Goal: Task Accomplishment & Management: Use online tool/utility

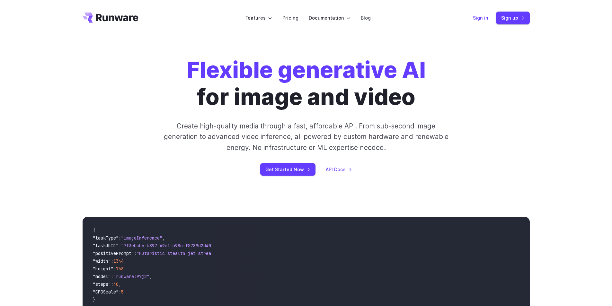
click at [479, 20] on link "Sign in" at bounding box center [480, 17] width 15 height 7
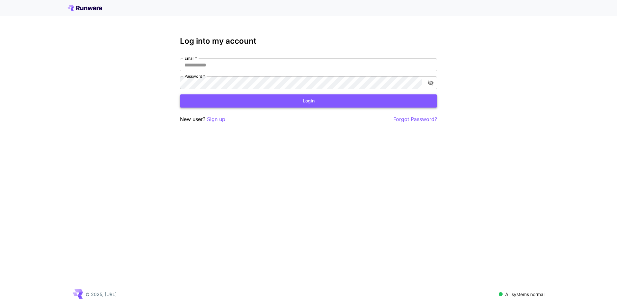
type input "**********"
click at [303, 100] on button "Login" at bounding box center [308, 100] width 257 height 13
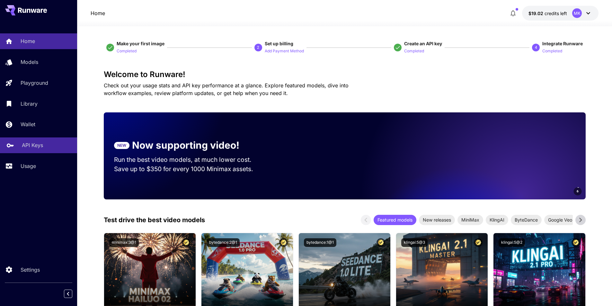
click at [26, 146] on p "API Keys" at bounding box center [32, 145] width 21 height 8
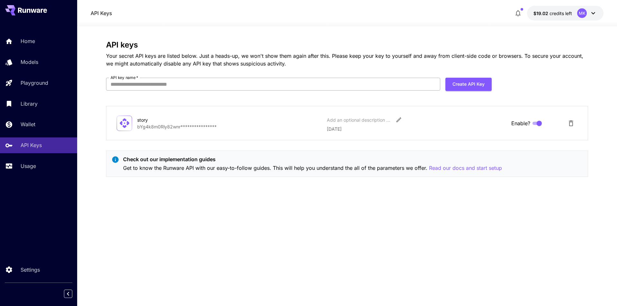
click at [234, 89] on input "API key name   *" at bounding box center [273, 84] width 334 height 13
click at [192, 88] on input "API key name   *" at bounding box center [273, 84] width 334 height 13
click at [203, 88] on input "API key name   *" at bounding box center [273, 84] width 334 height 13
type input "*"
type input "**********"
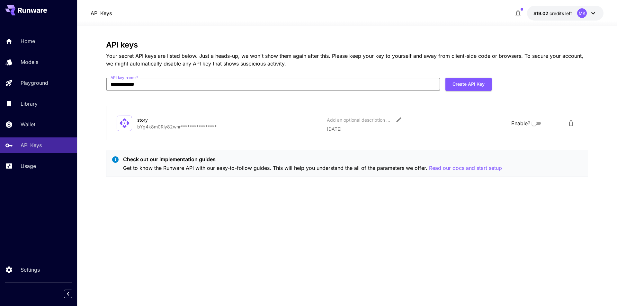
click button "Create API Key" at bounding box center [468, 84] width 46 height 13
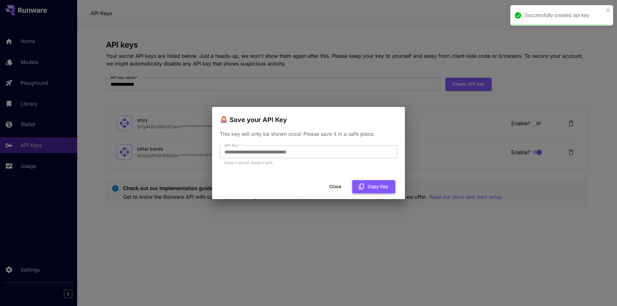
click at [367, 186] on button "Copy Key" at bounding box center [373, 186] width 43 height 13
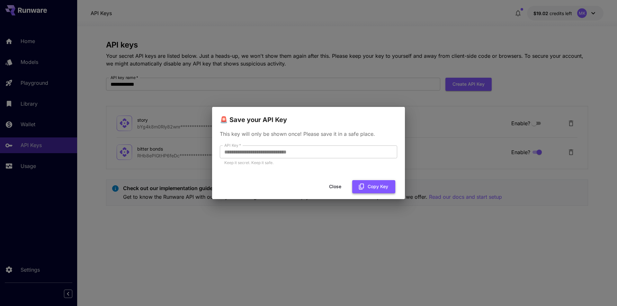
click at [367, 186] on button "Copy Key" at bounding box center [373, 186] width 43 height 13
click at [336, 186] on button "Close" at bounding box center [335, 186] width 29 height 13
